Goal: Task Accomplishment & Management: Complete application form

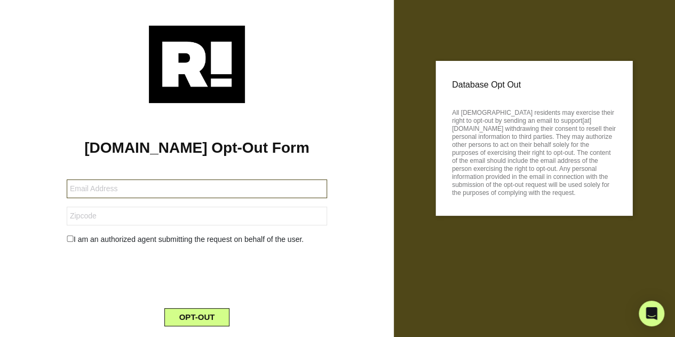
click at [78, 187] on input "text" at bounding box center [197, 188] width 260 height 19
click at [110, 188] on input "Jfolfas@M" at bounding box center [197, 188] width 260 height 19
type input "[EMAIL_ADDRESS][DOMAIN_NAME]"
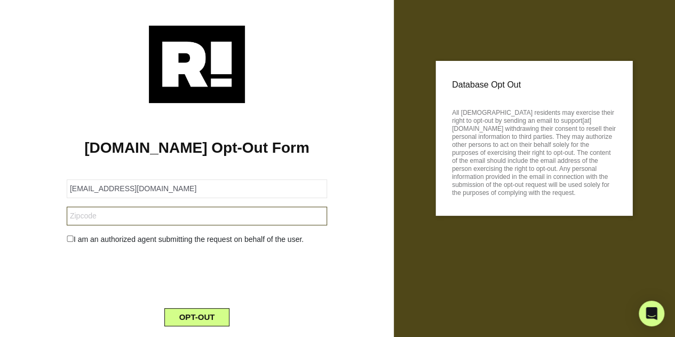
click at [94, 216] on input "text" at bounding box center [197, 215] width 260 height 19
type input "21157"
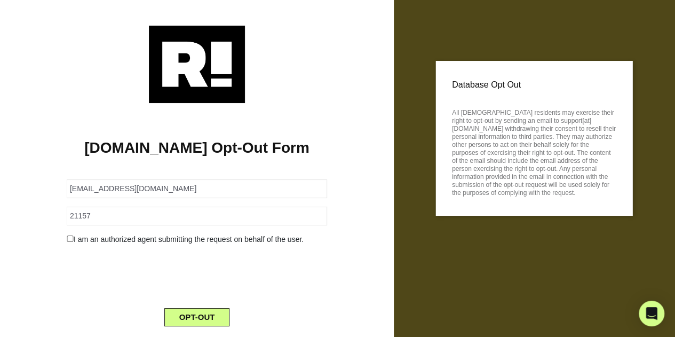
click at [69, 237] on input "checkbox" at bounding box center [70, 238] width 7 height 6
click at [70, 237] on input "checkbox" at bounding box center [70, 238] width 7 height 6
checkbox input "false"
click at [216, 311] on button "OPT-OUT" at bounding box center [197, 317] width 66 height 18
